Goal: Task Accomplishment & Management: Use online tool/utility

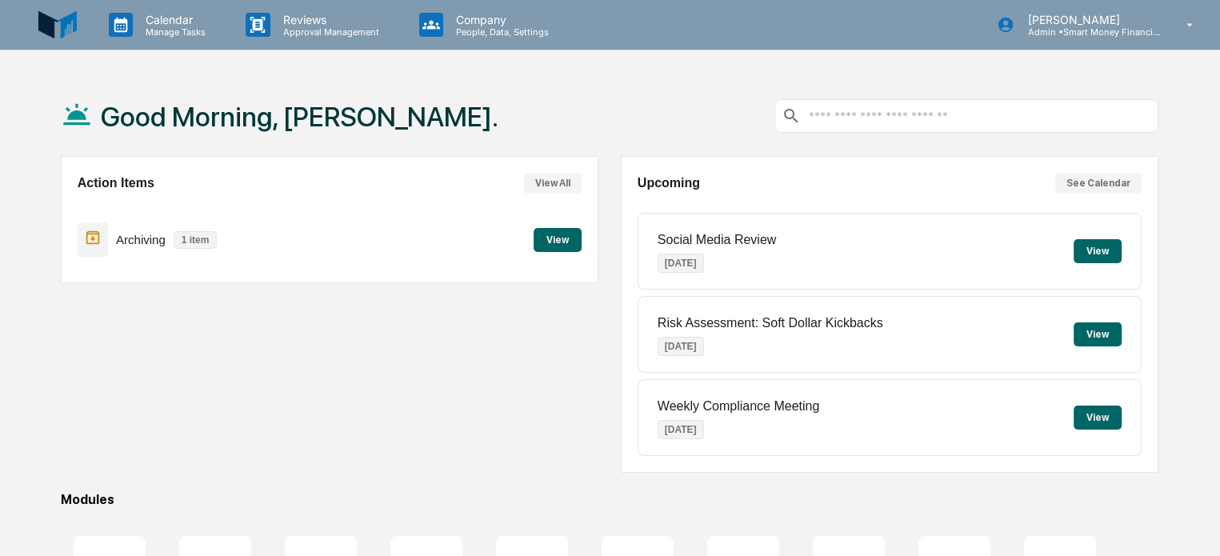
click at [542, 233] on button "View" at bounding box center [557, 240] width 48 height 24
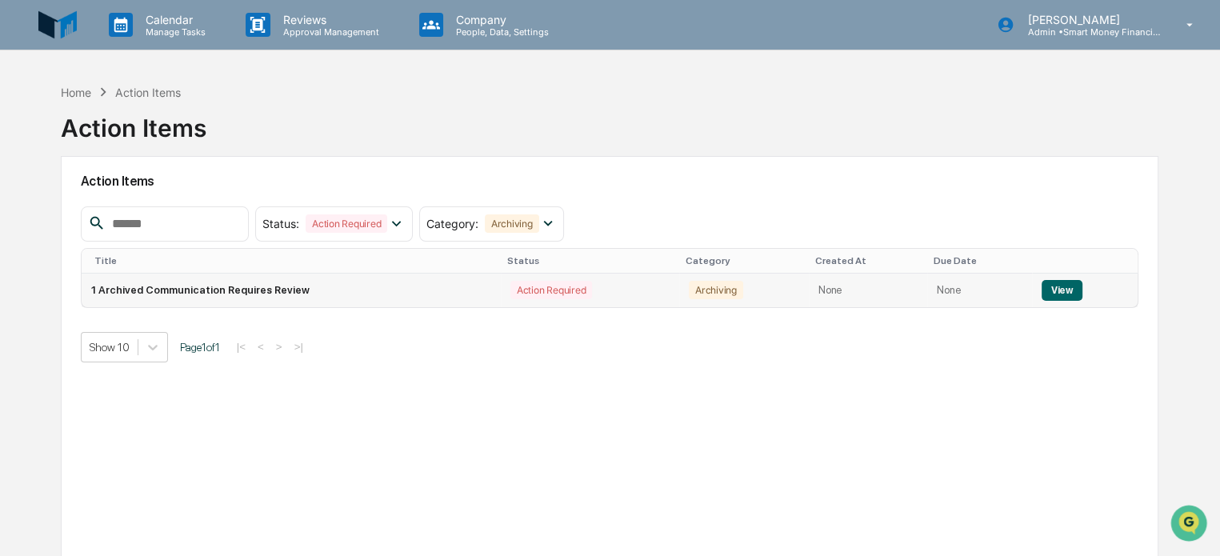
click at [1055, 300] on button "View" at bounding box center [1061, 290] width 41 height 21
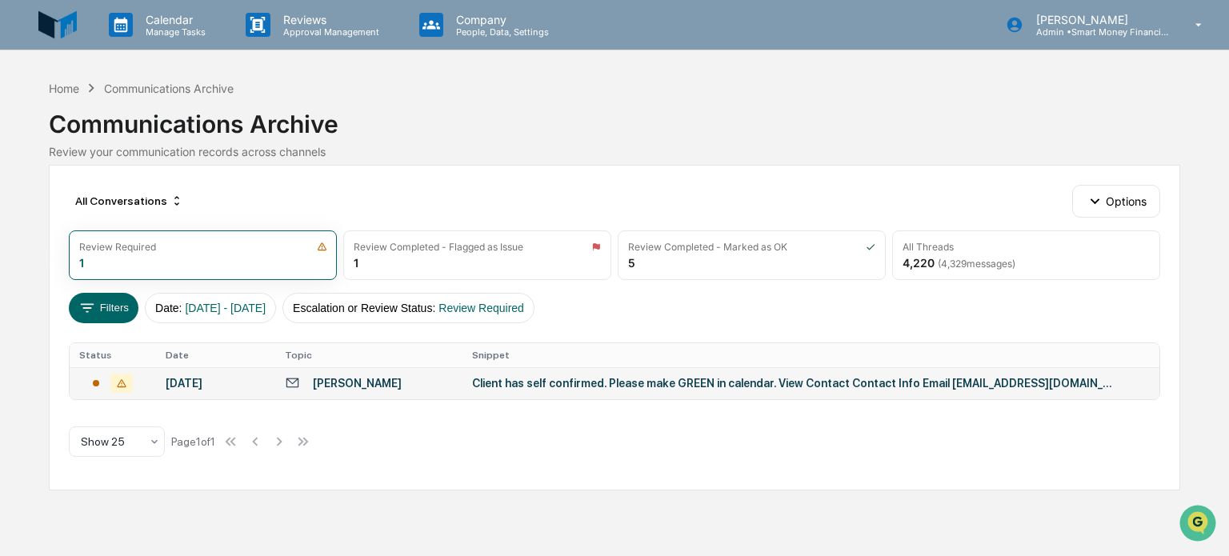
click at [626, 396] on td "Client has self confirmed. Please make GREEN in calendar. View Contact Contact …" at bounding box center [810, 383] width 696 height 32
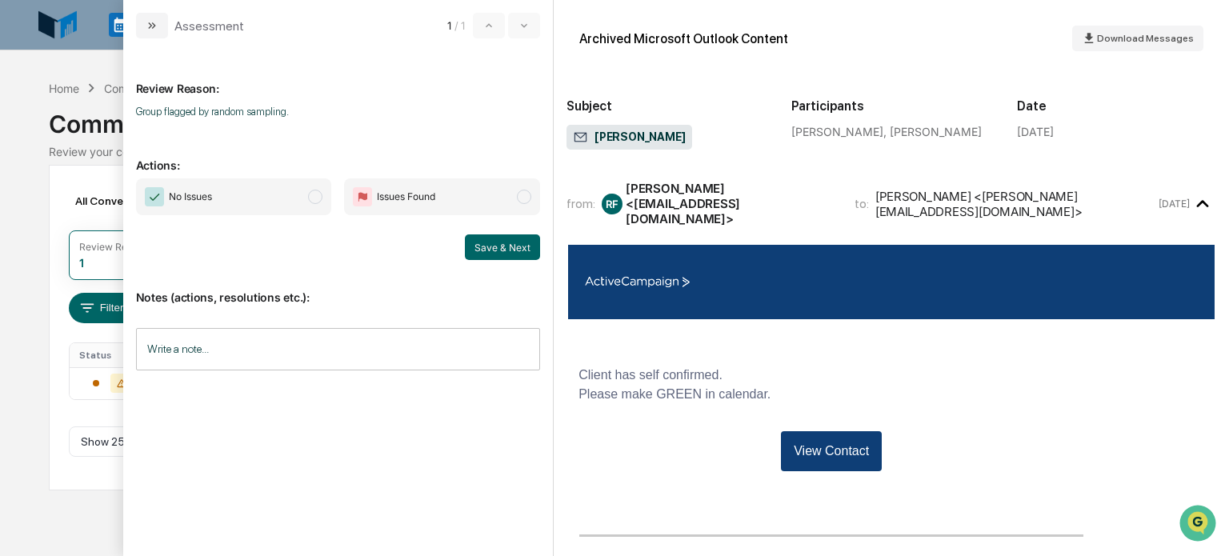
click at [489, 187] on span "Issues Found" at bounding box center [442, 196] width 196 height 37
click at [513, 245] on button "Save & Next" at bounding box center [502, 247] width 75 height 26
